Goal: Task Accomplishment & Management: Manage account settings

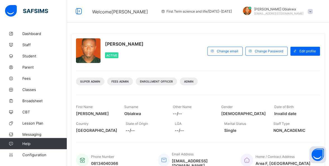
click at [176, 44] on div "[PERSON_NAME] Active" at bounding box center [140, 50] width 129 height 25
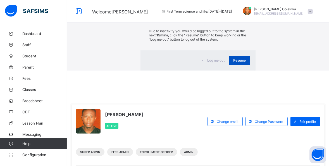
click at [233, 62] on span "Resume" at bounding box center [239, 60] width 13 height 4
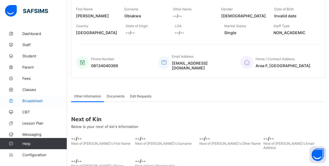
scroll to position [101, 0]
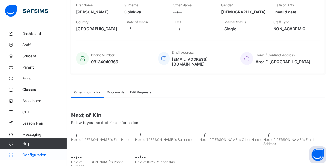
click at [37, 153] on span "Configuration" at bounding box center [44, 154] width 44 height 4
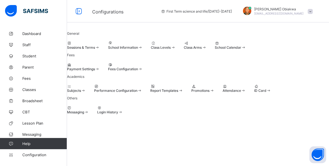
scroll to position [54, 0]
click at [137, 92] on span "Performance Configuration" at bounding box center [115, 90] width 43 height 4
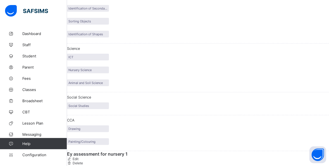
scroll to position [552, 0]
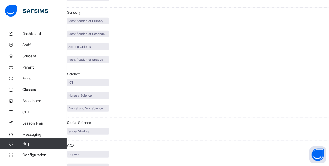
scroll to position [526, 0]
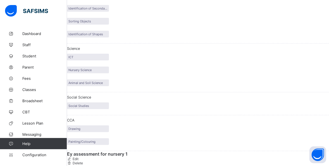
drag, startPoint x: 85, startPoint y: 61, endPoint x: 108, endPoint y: 66, distance: 23.1
copy span "TAKE HOME ASSIGNMENT"
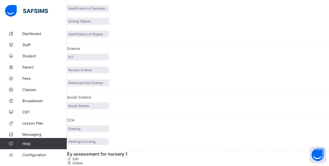
copy span "QUIZ/DEBATE"
copy span "PROJECT"
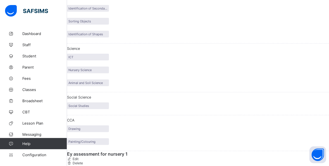
copy span "NOTE COPYING"
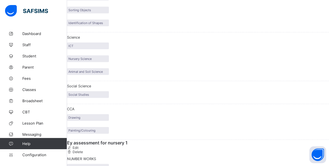
scroll to position [577, 0]
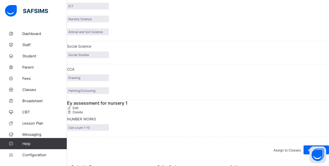
copy span "PRACTICAL PROJECT"
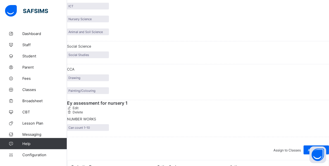
copy span "EXAMINATION"
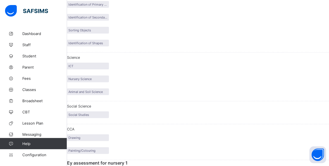
scroll to position [526, 0]
